Goal: Information Seeking & Learning: Learn about a topic

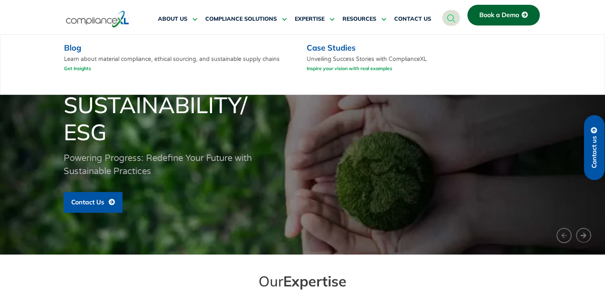
click at [71, 66] on link "Get Insights" at bounding box center [77, 68] width 27 height 10
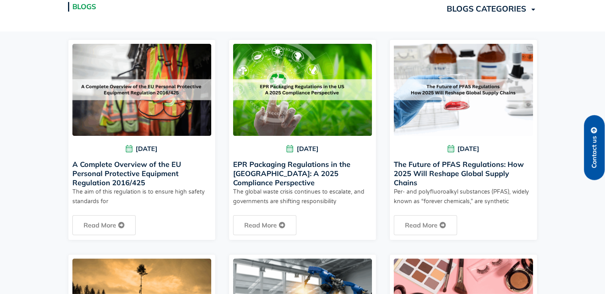
scroll to position [251, 0]
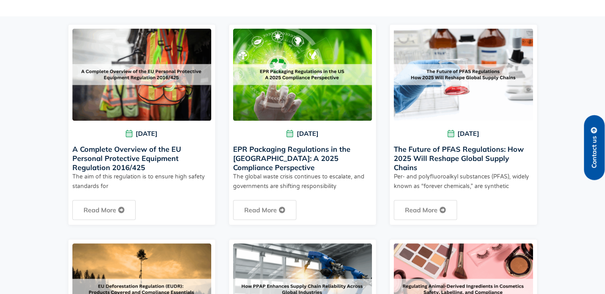
click at [149, 155] on link "A Complete Overview of the EU Personal Protective Equipment Regulation 2016/425" at bounding box center [126, 157] width 109 height 27
